Goal: Task Accomplishment & Management: Complete application form

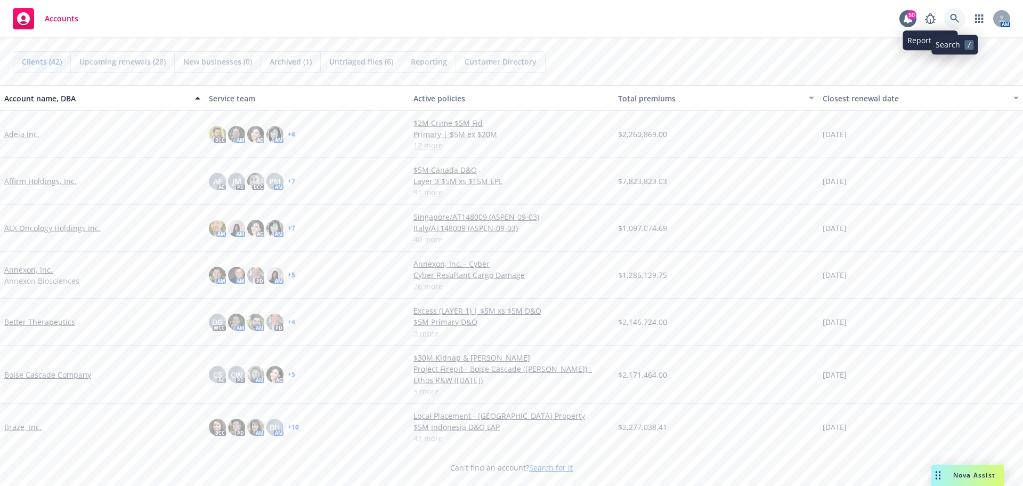
click at [952, 16] on icon at bounding box center [955, 19] width 10 height 10
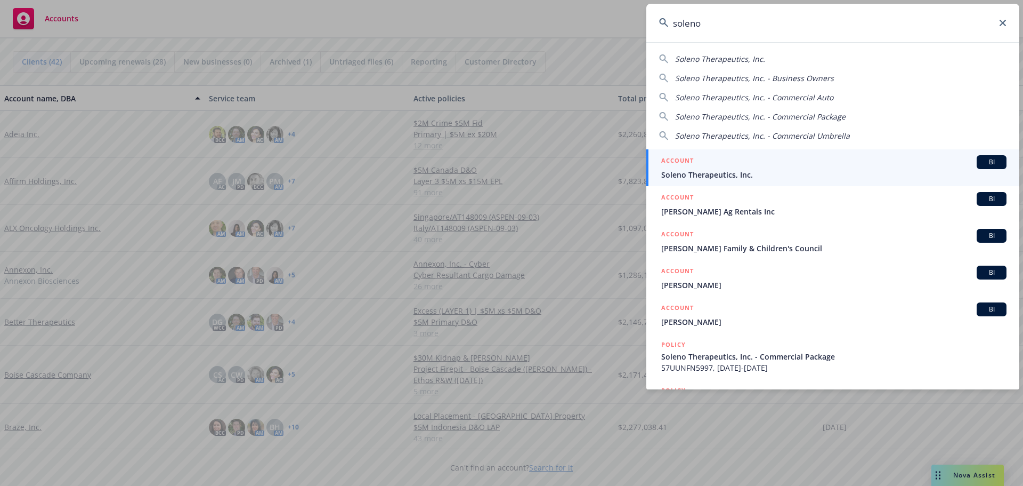
type input "soleno"
click at [713, 176] on span "Soleno Therapeutics, Inc." at bounding box center [833, 174] width 345 height 11
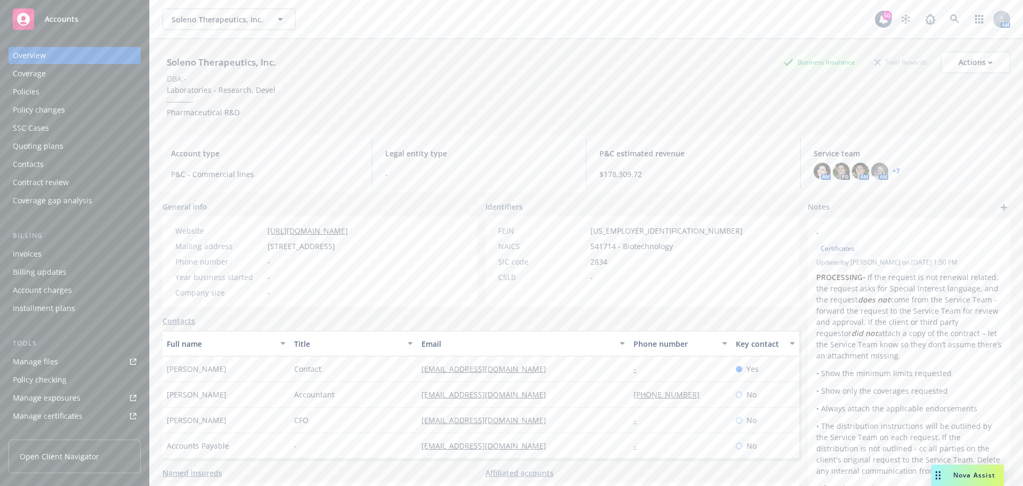
click at [53, 143] on div "Quoting plans" at bounding box center [38, 146] width 51 height 17
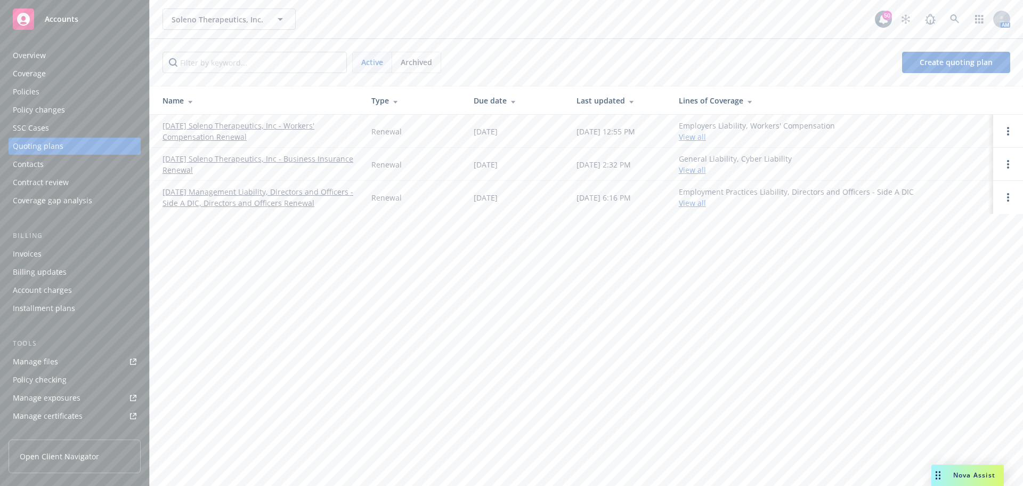
click at [276, 200] on link "[DATE] Management Liability, Directors and Officers - Side A DIC, Directors and…" at bounding box center [259, 197] width 192 height 22
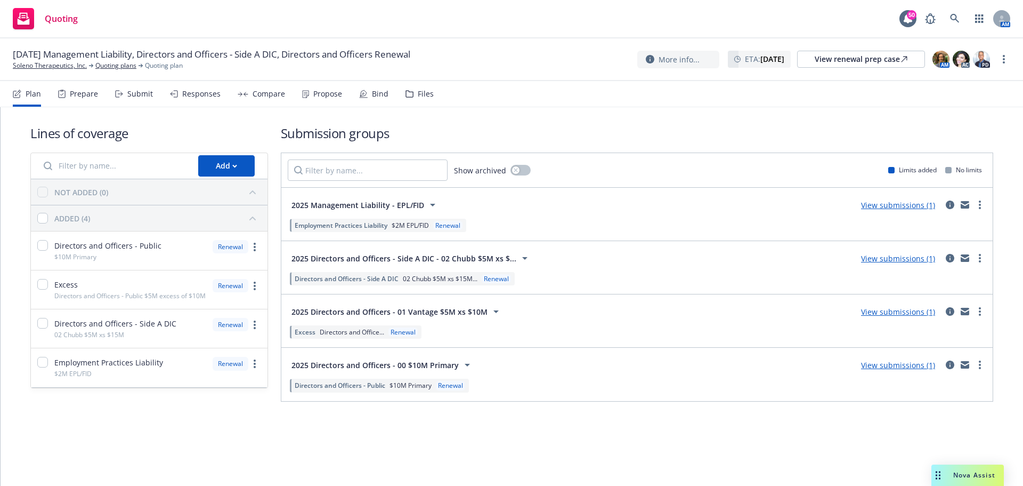
click at [141, 94] on div "Submit" at bounding box center [140, 94] width 26 height 9
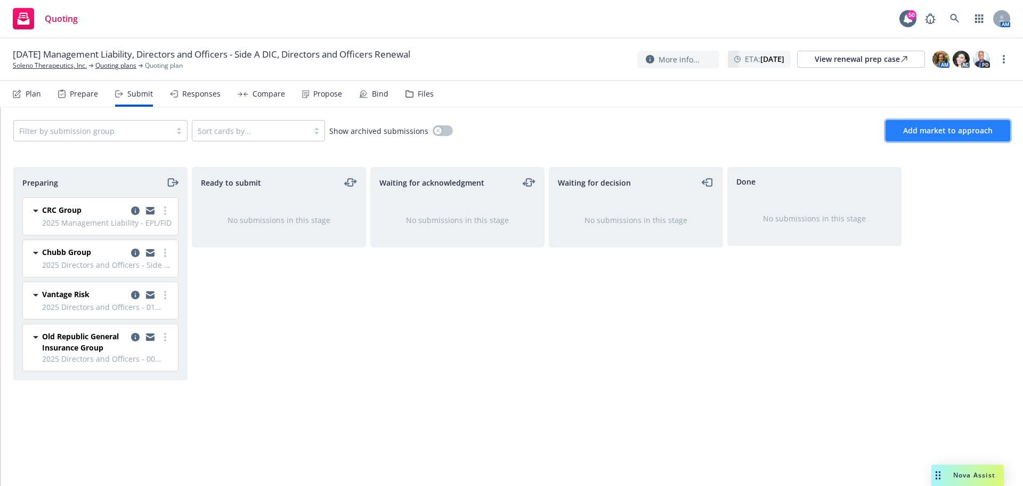
click at [934, 126] on span "Add market to approach" at bounding box center [948, 130] width 90 height 10
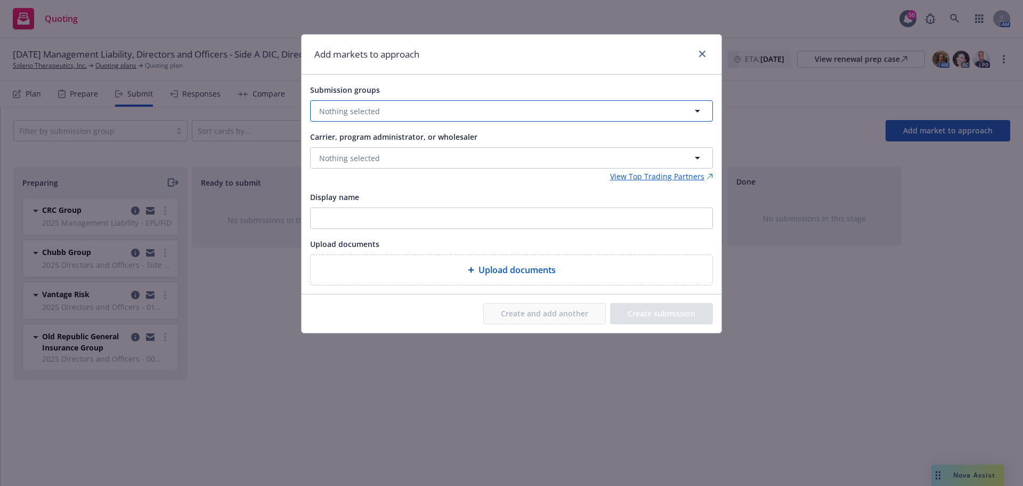
click at [423, 101] on button "Nothing selected" at bounding box center [511, 110] width 403 height 21
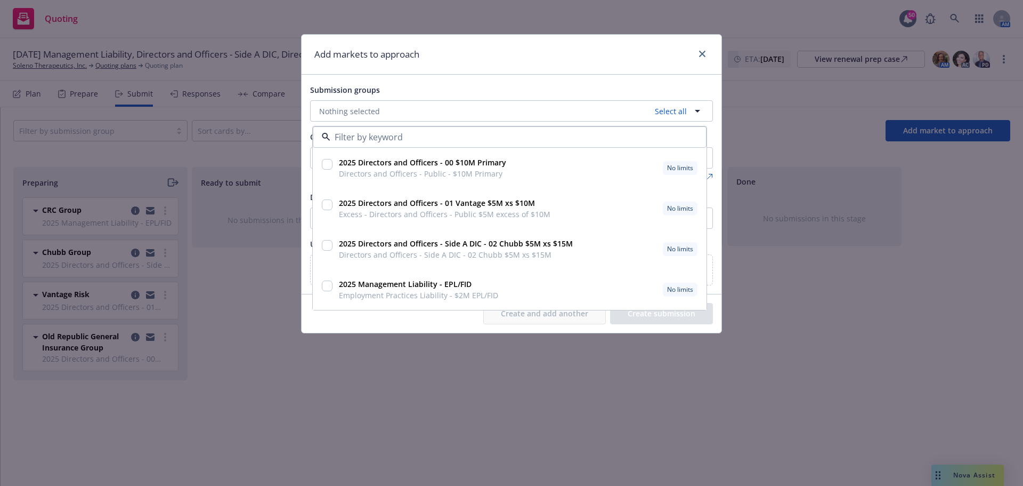
click at [326, 169] on input "checkbox" at bounding box center [327, 164] width 11 height 11
checkbox input "true"
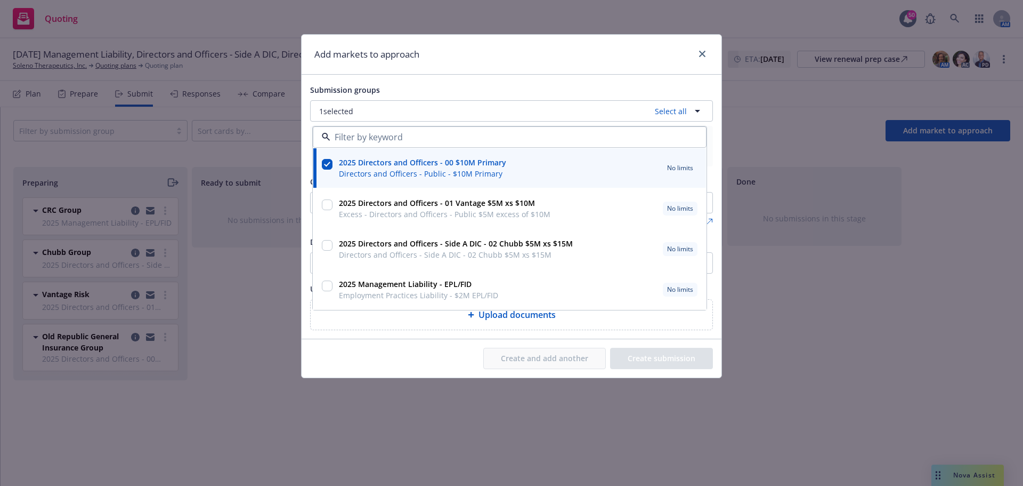
click at [440, 347] on div "Create and add another Create submission" at bounding box center [512, 358] width 420 height 38
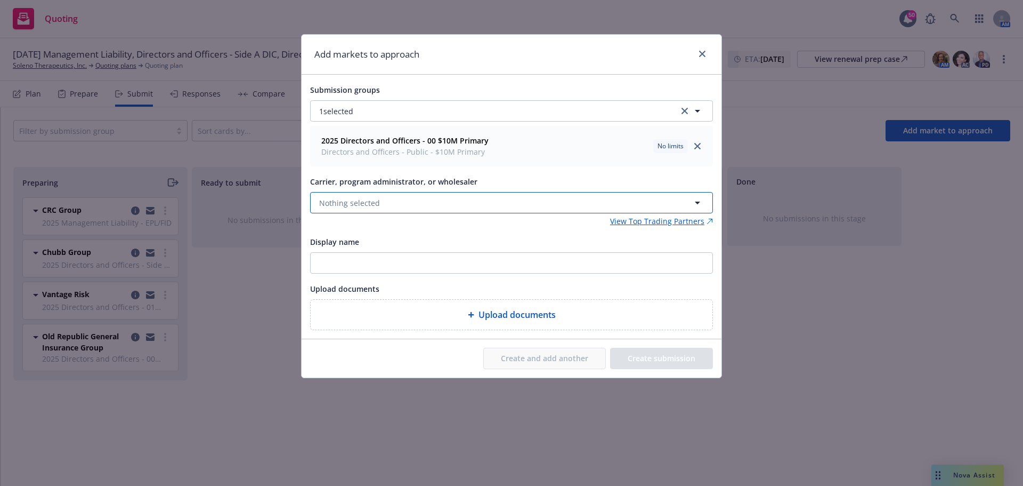
click at [433, 204] on button "Nothing selected" at bounding box center [511, 202] width 403 height 21
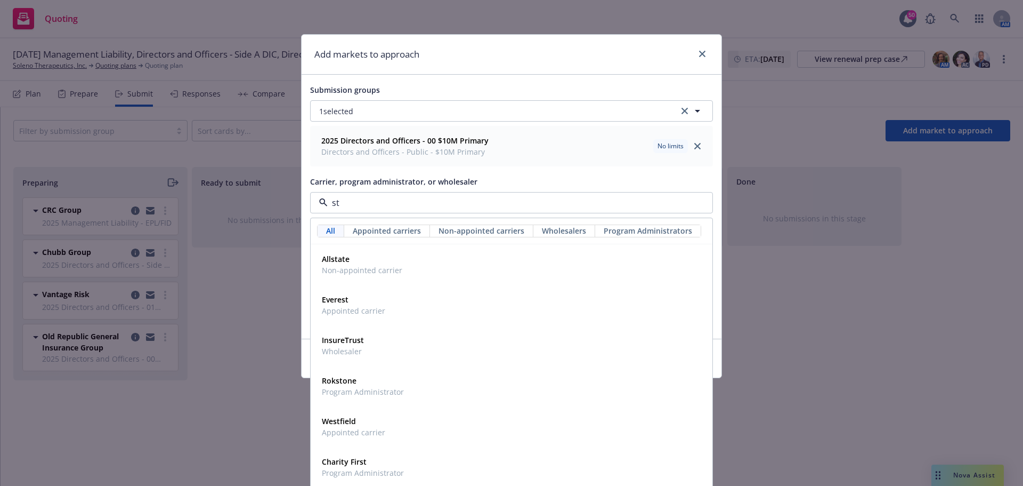
type input "s"
type input "arch"
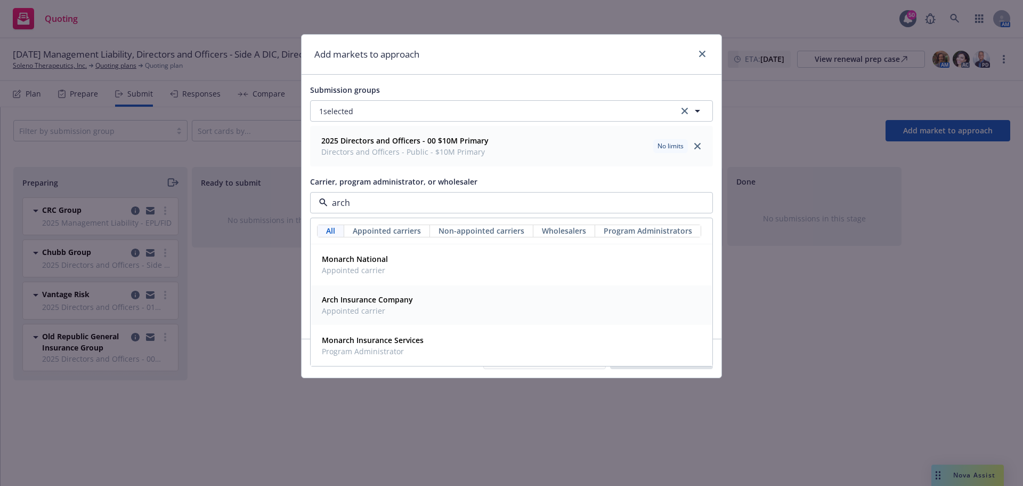
click at [388, 307] on span "Appointed carrier" at bounding box center [367, 310] width 91 height 11
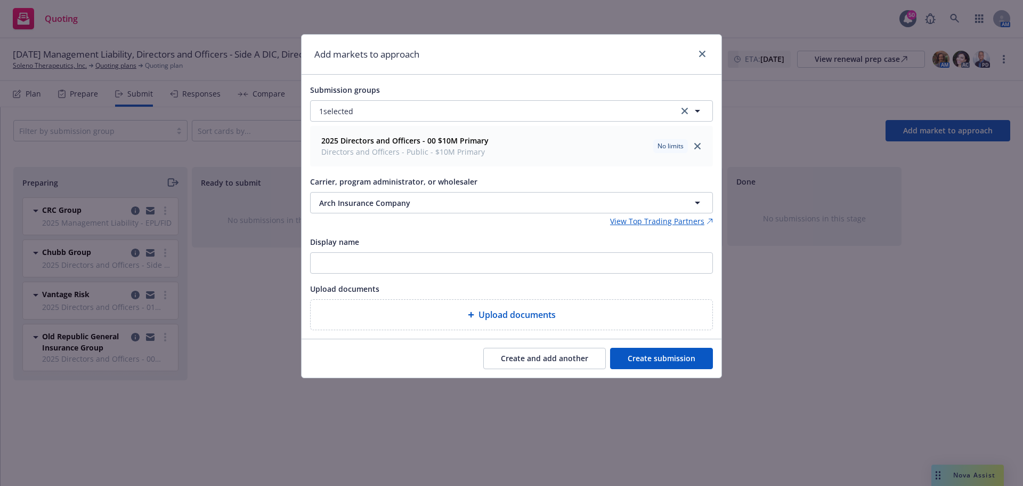
click at [644, 359] on button "Create submission" at bounding box center [661, 358] width 103 height 21
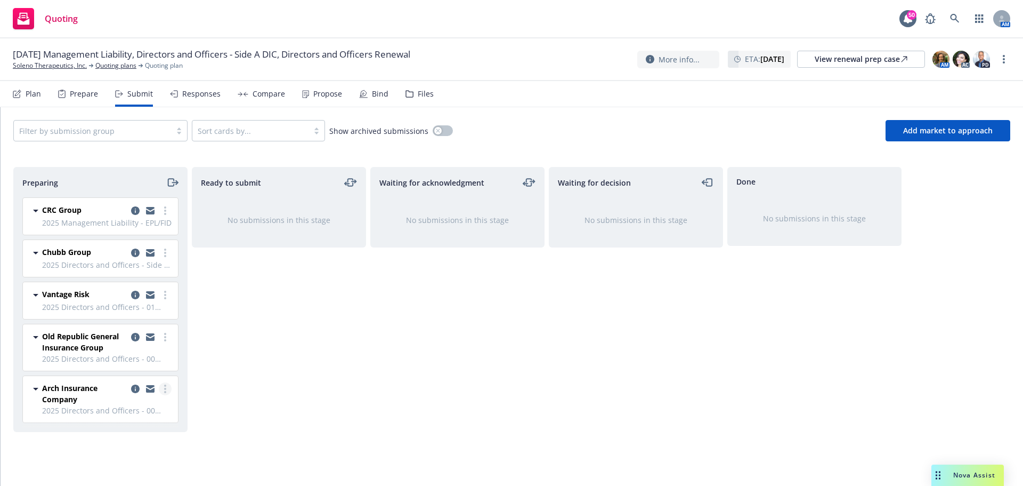
click at [168, 387] on link "more" at bounding box center [165, 388] width 13 height 13
click at [146, 324] on span "Add declined decision" at bounding box center [116, 324] width 105 height 10
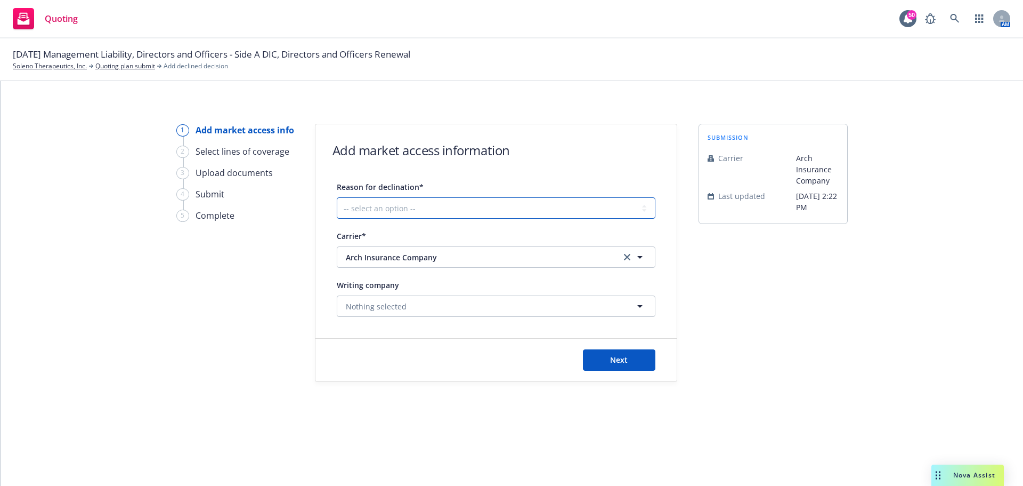
click at [478, 206] on select "-- select an option -- Cannot compete with other markets Carrier non-renewed Ca…" at bounding box center [496, 207] width 319 height 21
click at [337, 197] on select "-- select an option -- Cannot compete with other markets Carrier non-renewed Ca…" at bounding box center [496, 207] width 319 height 21
click at [515, 214] on select "-- select an option -- Cannot compete with other markets Carrier non-renewed Ca…" at bounding box center [496, 207] width 319 height 21
select select "CANNOT_COMPETE_WITH_OTHER_MARKETS"
click at [337, 197] on select "-- select an option -- Cannot compete with other markets Carrier non-renewed Ca…" at bounding box center [496, 207] width 319 height 21
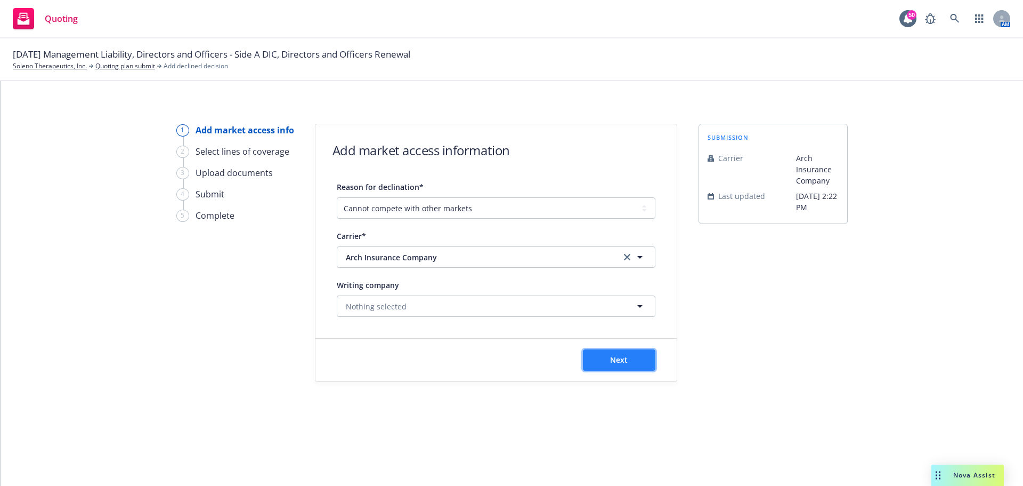
click at [642, 365] on button "Next" at bounding box center [619, 359] width 72 height 21
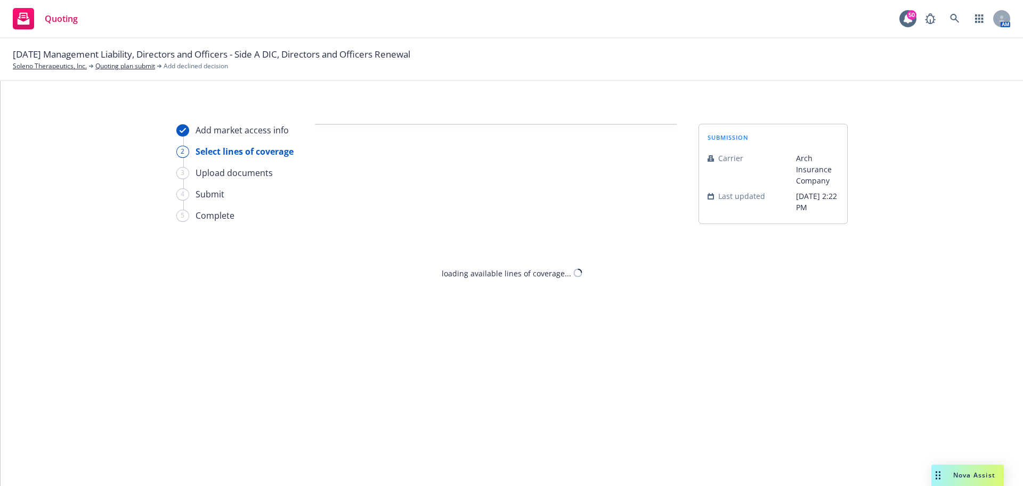
select select "CANNOT_COMPETE_WITH_OTHER_MARKETS"
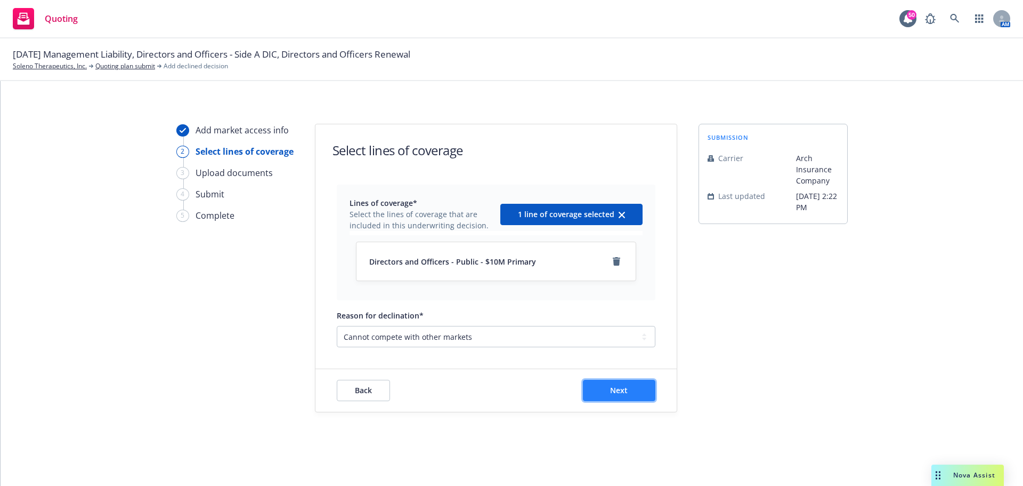
click at [603, 389] on button "Next" at bounding box center [619, 390] width 72 height 21
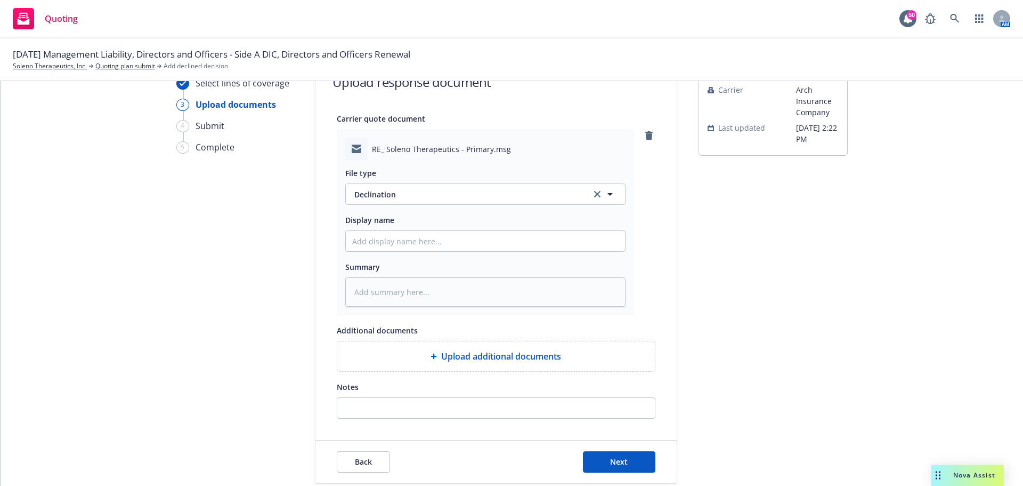
scroll to position [109, 0]
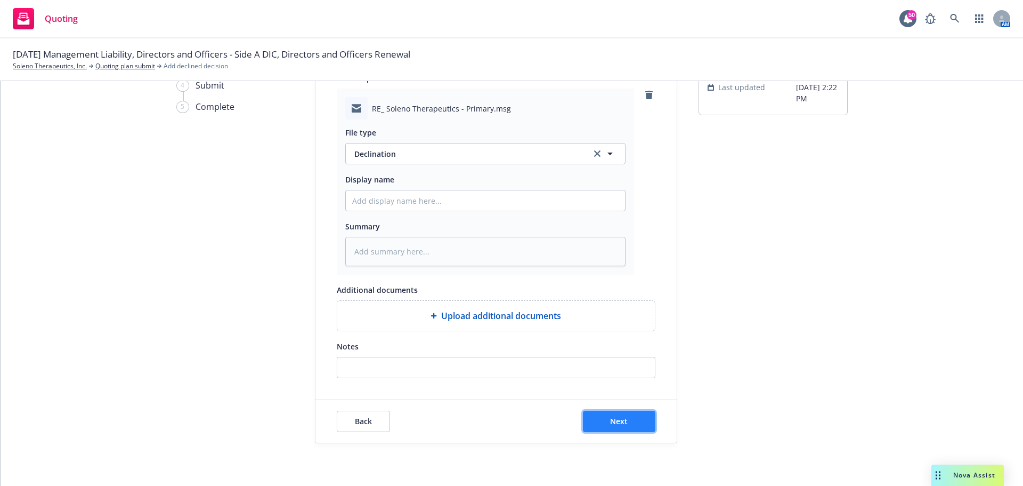
click at [635, 421] on button "Next" at bounding box center [619, 420] width 72 height 21
type textarea "x"
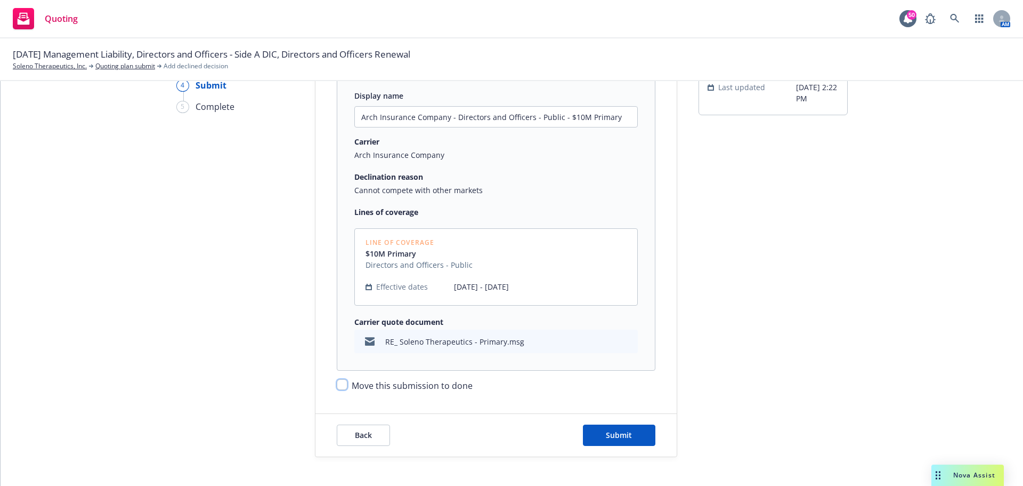
click at [342, 381] on input "Move this submission to done" at bounding box center [342, 384] width 11 height 11
checkbox input "true"
click at [620, 427] on button "Submit" at bounding box center [619, 434] width 72 height 21
